Goal: Task Accomplishment & Management: Complete application form

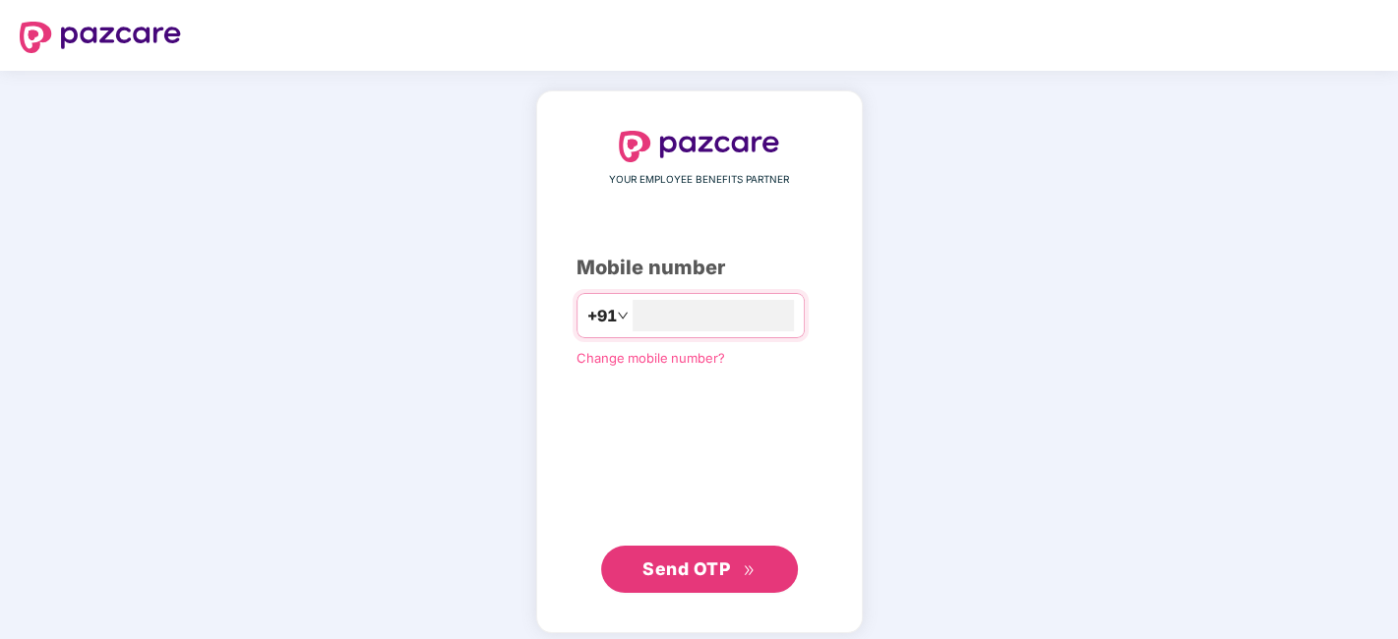
type input "**********"
click at [729, 574] on span "Send OTP" at bounding box center [686, 569] width 88 height 21
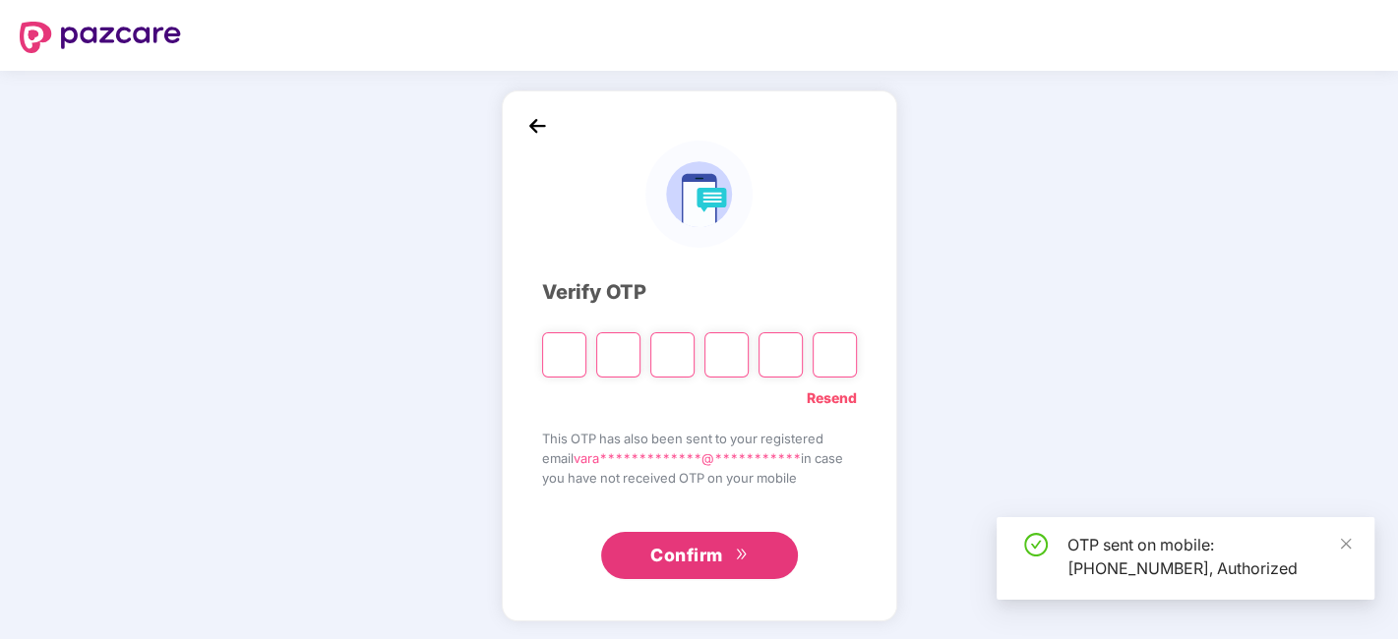
type input "*"
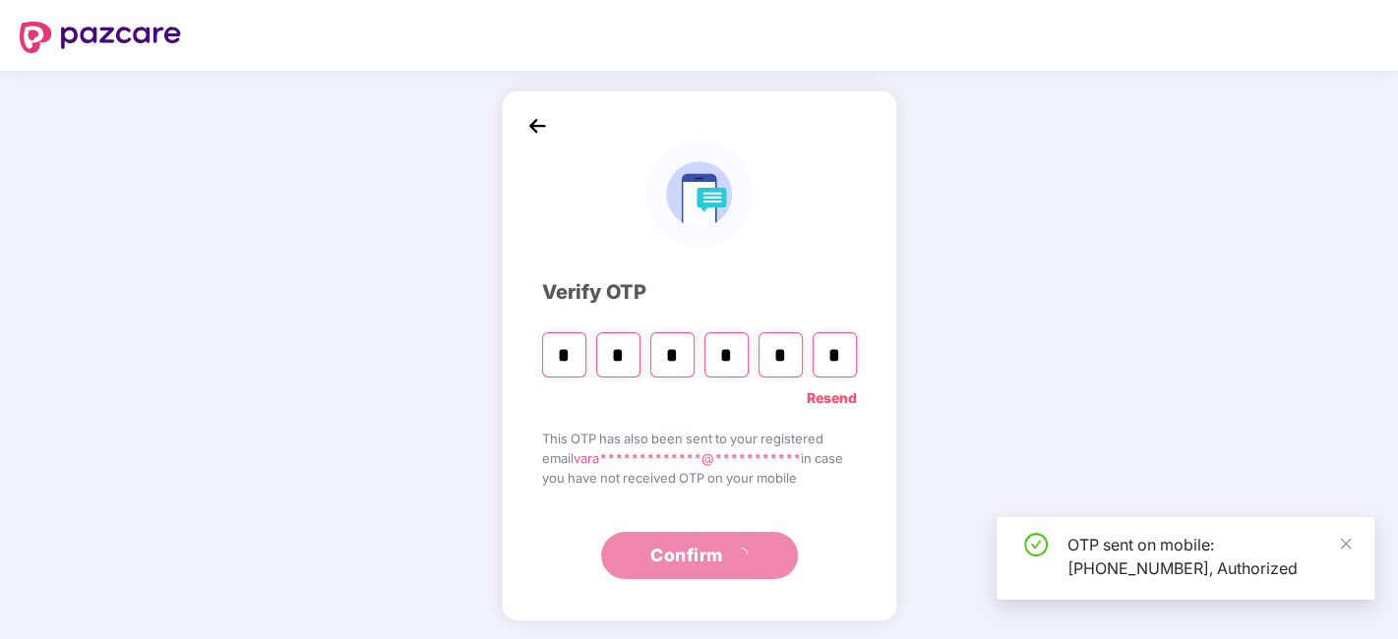
type input "*"
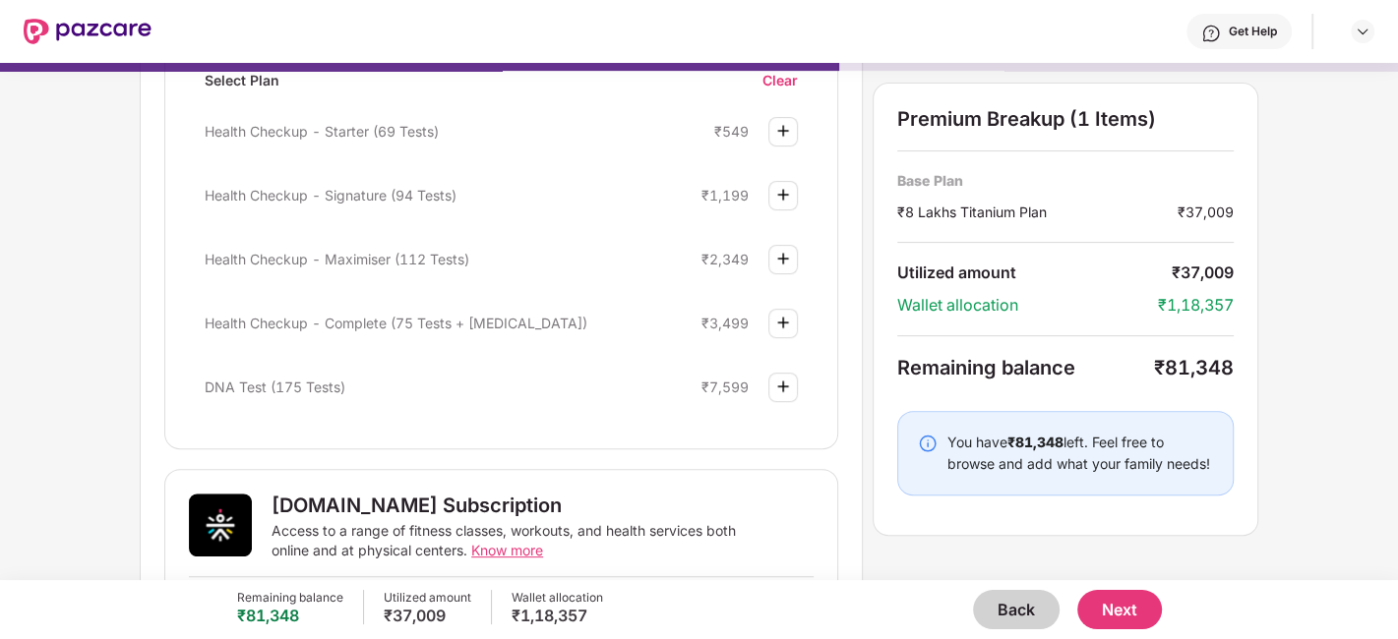
scroll to position [441, 0]
click at [1009, 603] on button "Back" at bounding box center [1016, 609] width 87 height 39
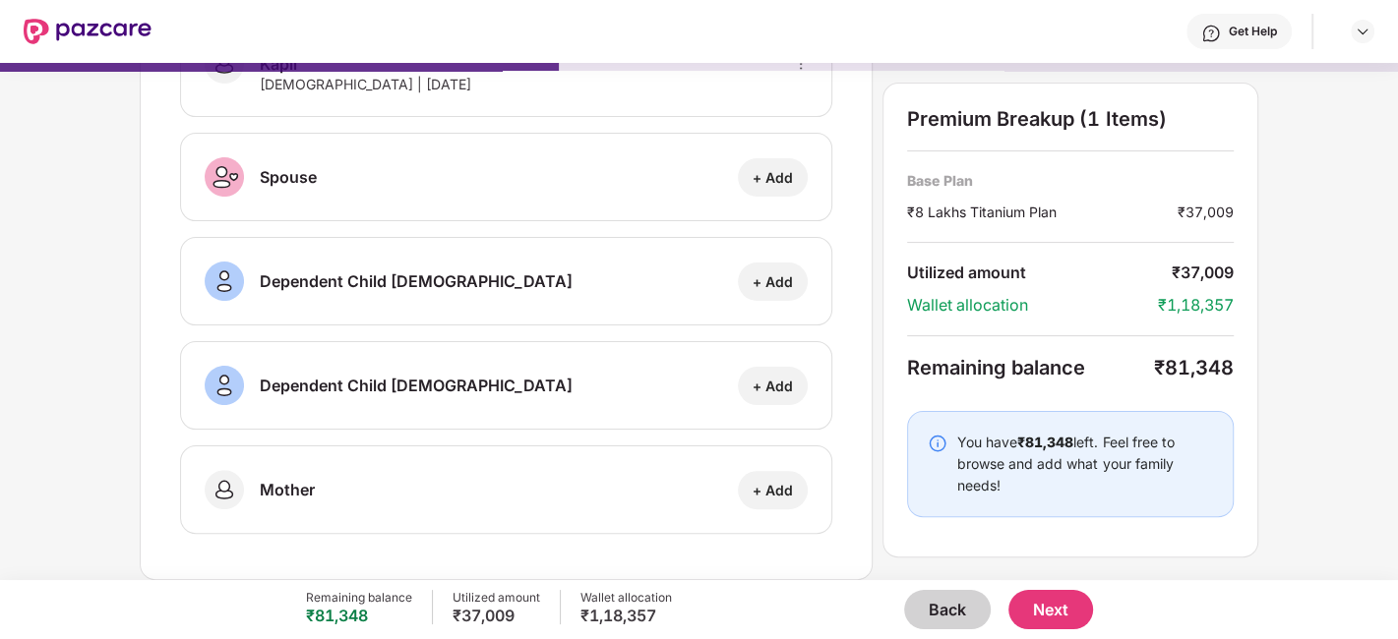
scroll to position [282, 0]
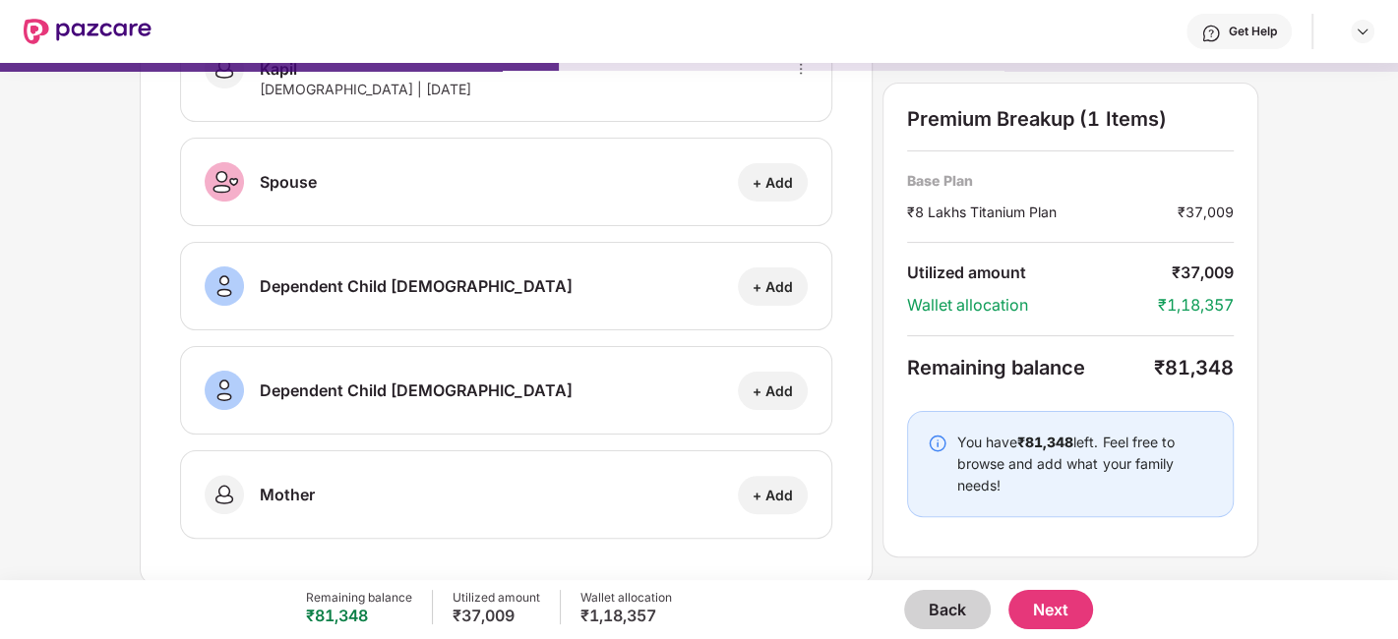
click at [935, 609] on button "Back" at bounding box center [947, 609] width 87 height 39
